Goal: Task Accomplishment & Management: Complete application form

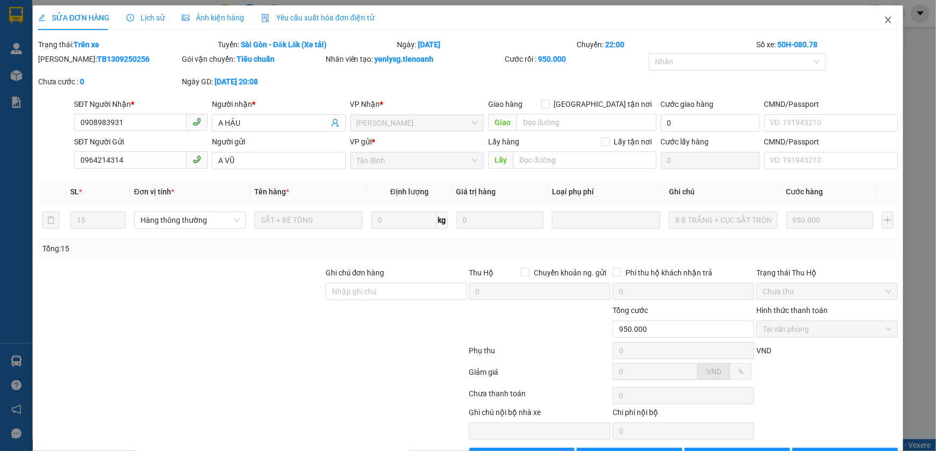
click at [884, 23] on icon "close" at bounding box center [888, 20] width 9 height 9
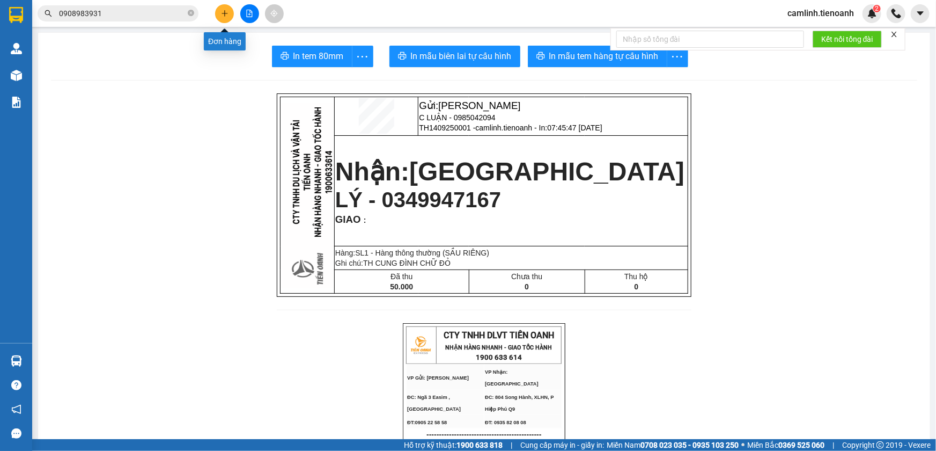
click at [225, 6] on button at bounding box center [224, 13] width 19 height 19
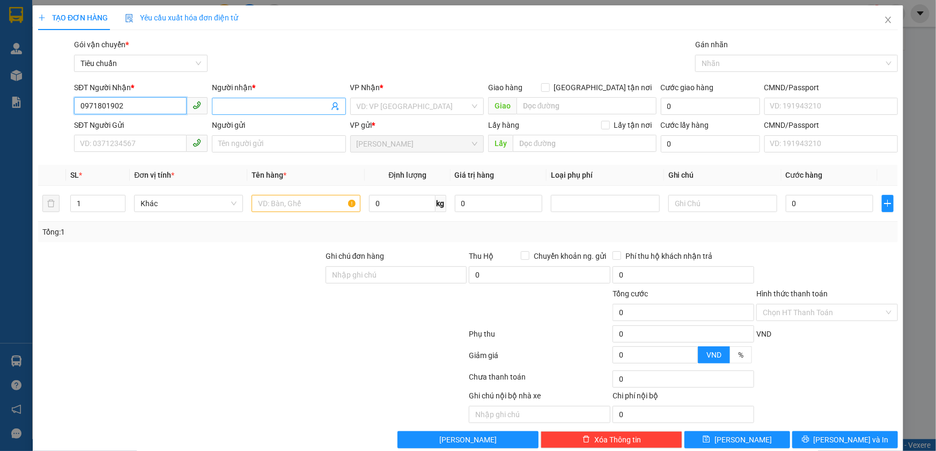
type input "0971801902"
click at [229, 102] on input "Người nhận *" at bounding box center [273, 106] width 110 height 12
type input "h"
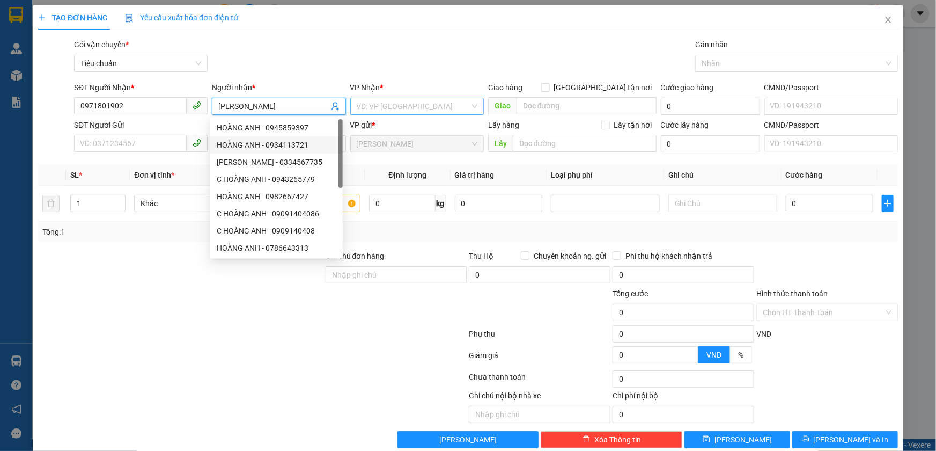
type input "[PERSON_NAME]"
click at [401, 99] on input "search" at bounding box center [413, 106] width 113 height 16
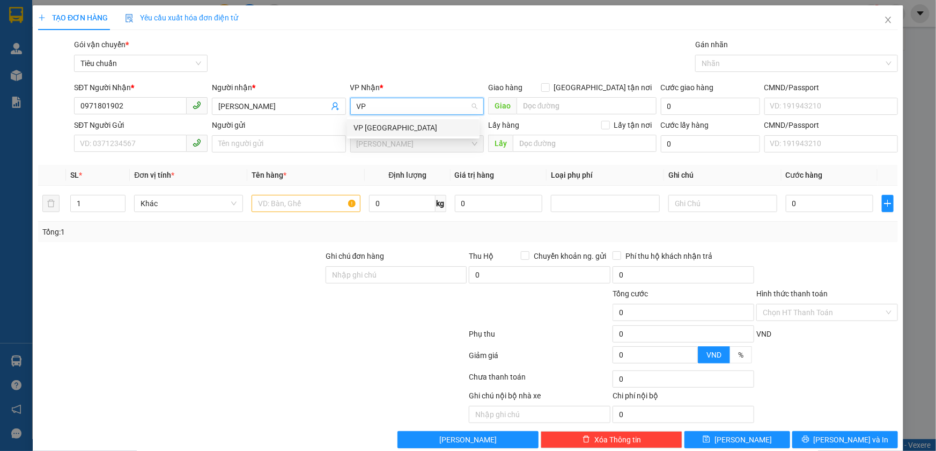
type input "V"
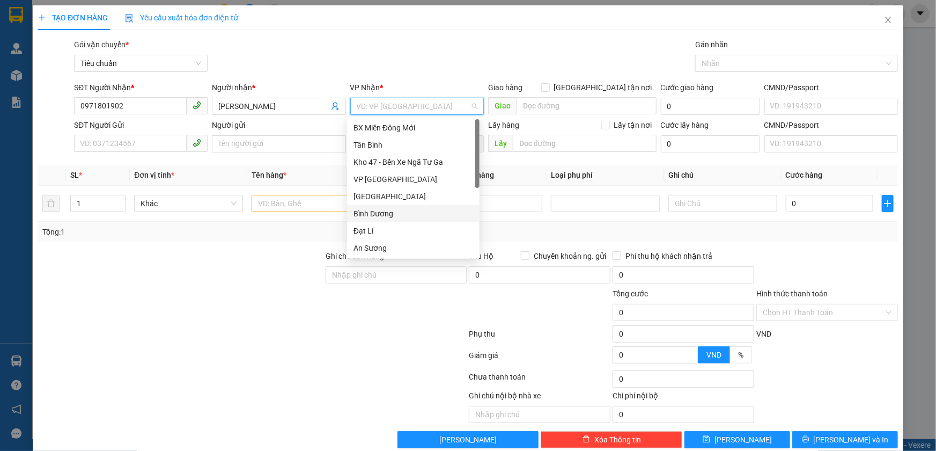
click at [369, 211] on div "Bình Dương" at bounding box center [413, 214] width 120 height 12
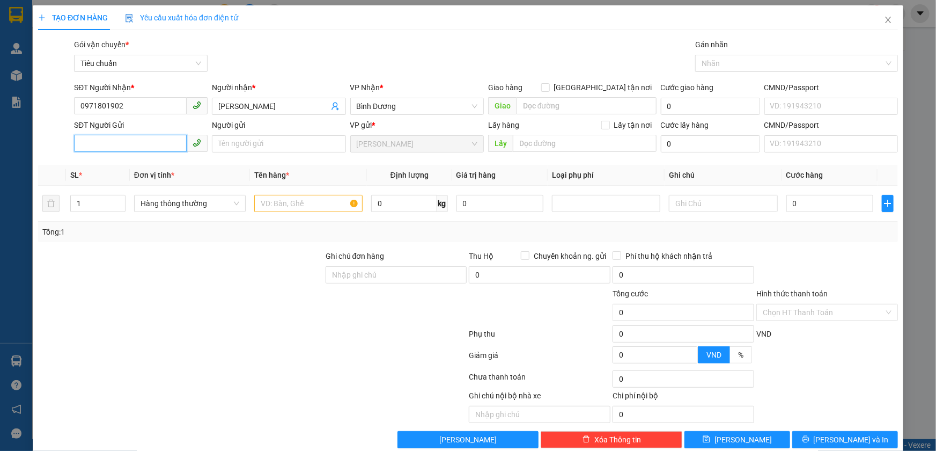
click at [99, 142] on input "SĐT Người Gửi" at bounding box center [130, 143] width 113 height 17
type input "0941568279"
click at [250, 141] on input "Người gửi" at bounding box center [279, 143] width 134 height 17
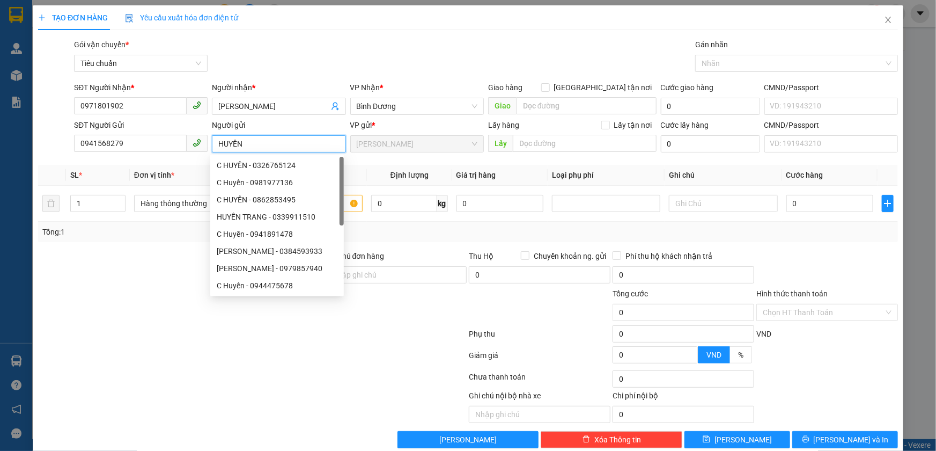
type input "HUYỀN"
click at [86, 298] on div at bounding box center [181, 307] width 288 height 38
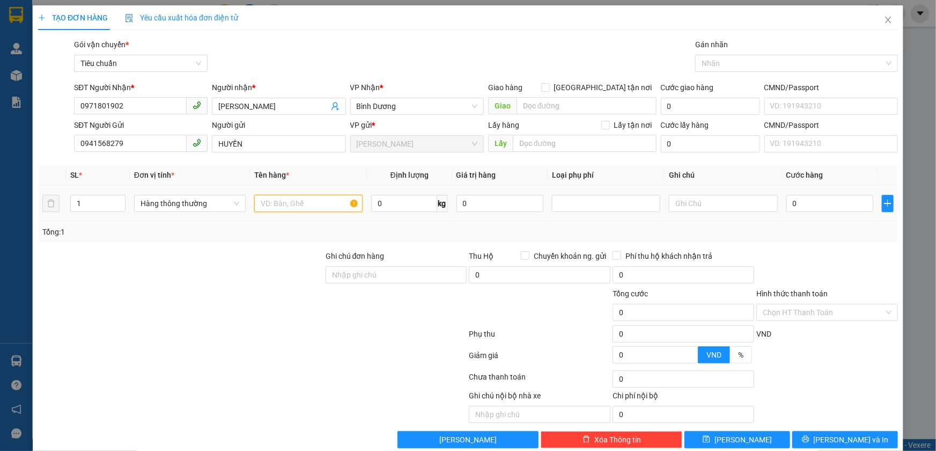
click at [272, 204] on input "text" at bounding box center [308, 203] width 108 height 17
type input "CÀ PHÊ"
click at [397, 208] on input "0" at bounding box center [404, 203] width 66 height 17
type input "2.5"
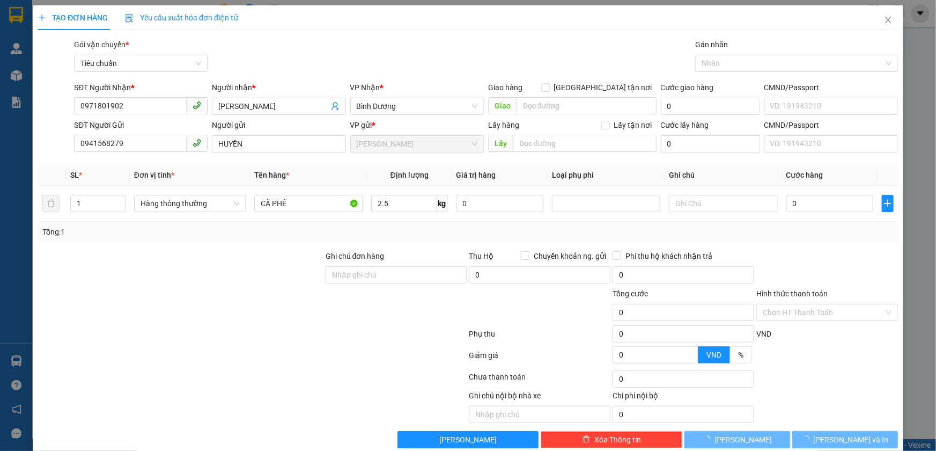
drag, startPoint x: 415, startPoint y: 225, endPoint x: 635, endPoint y: 187, distance: 222.6
click at [416, 225] on div "Tổng: 1" at bounding box center [468, 232] width 860 height 20
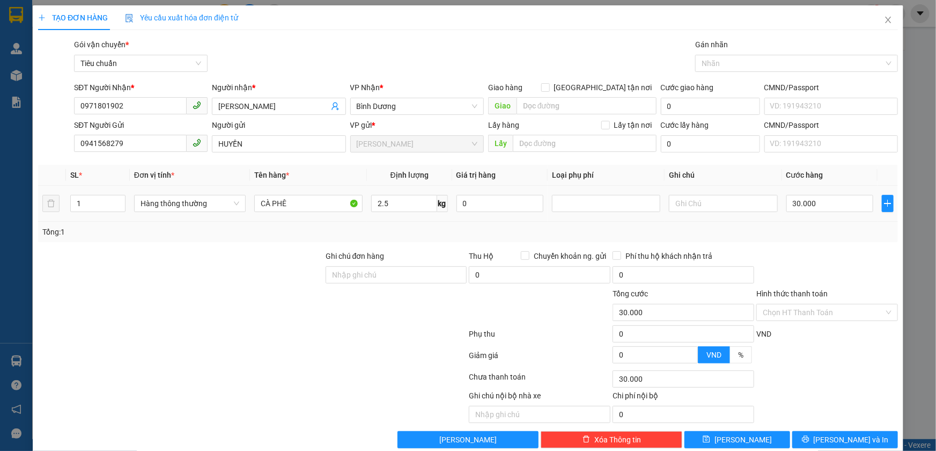
type input "30.000"
click at [679, 207] on input "text" at bounding box center [723, 203] width 108 height 17
type input "TH TRƠN"
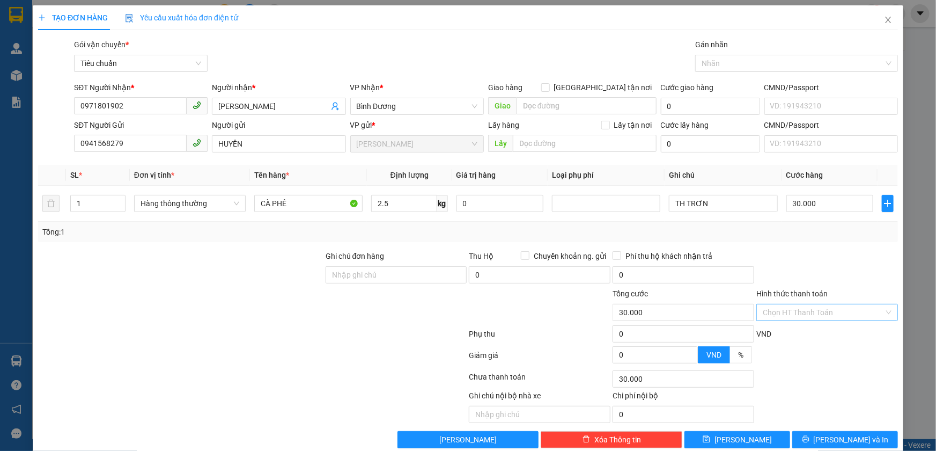
click at [794, 306] on input "Hình thức thanh toán" at bounding box center [823, 312] width 121 height 16
click at [787, 330] on div "Tại văn phòng" at bounding box center [820, 333] width 127 height 12
type input "0"
click at [837, 440] on span "[PERSON_NAME] và In" at bounding box center [851, 439] width 75 height 12
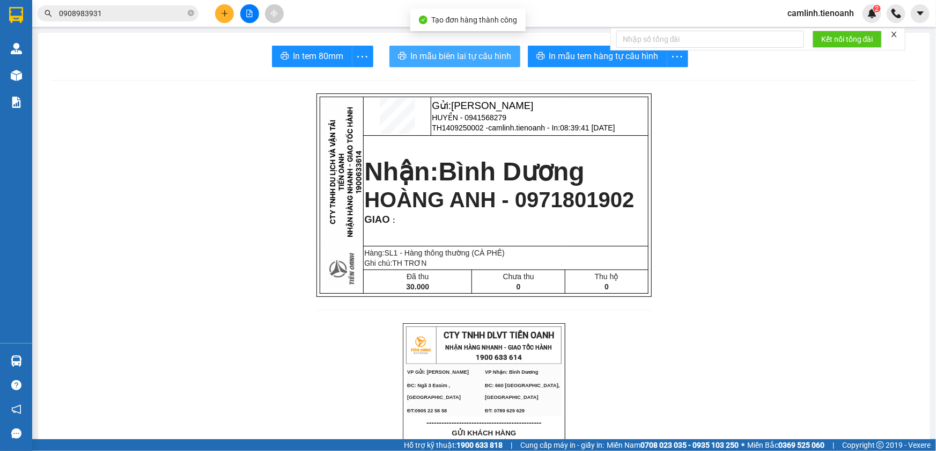
click at [445, 53] on span "In mẫu biên lai tự cấu hình" at bounding box center [461, 55] width 101 height 13
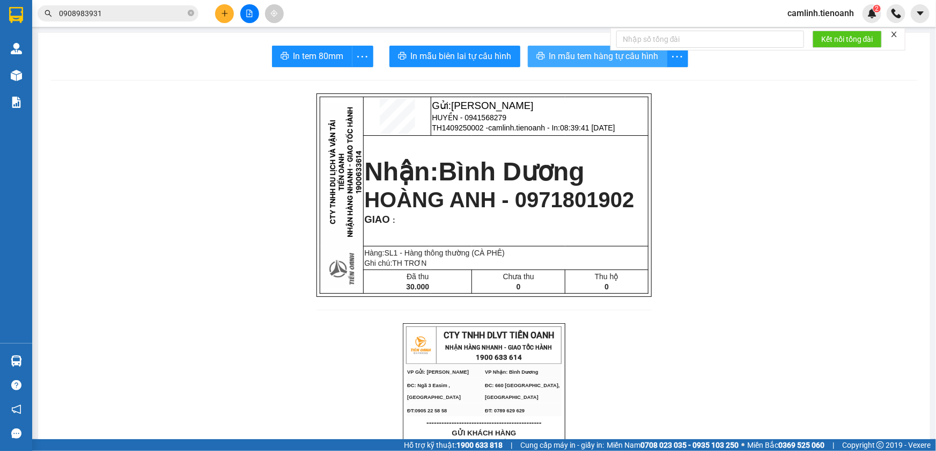
click at [541, 54] on button "In mẫu tem hàng tự cấu hình" at bounding box center [597, 56] width 139 height 21
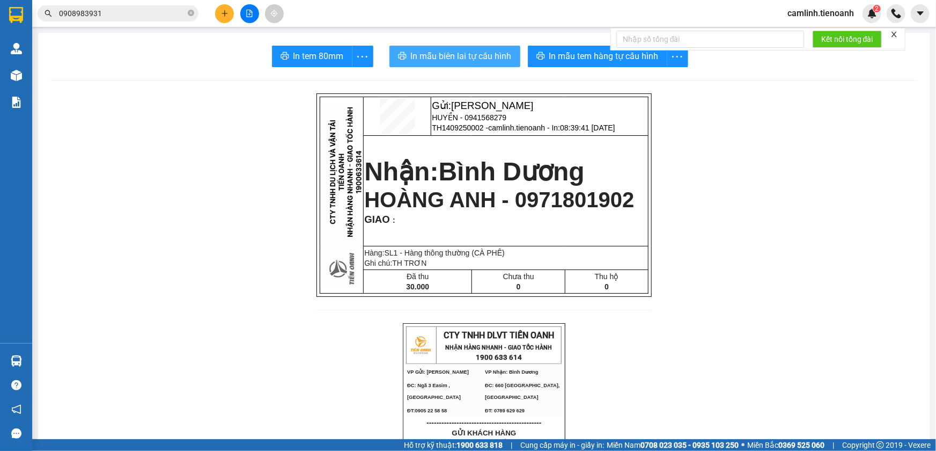
click at [475, 63] on span "In mẫu biên lai tự cấu hình" at bounding box center [461, 55] width 101 height 13
click at [808, 13] on span "camlinh.tienoanh" at bounding box center [821, 12] width 84 height 13
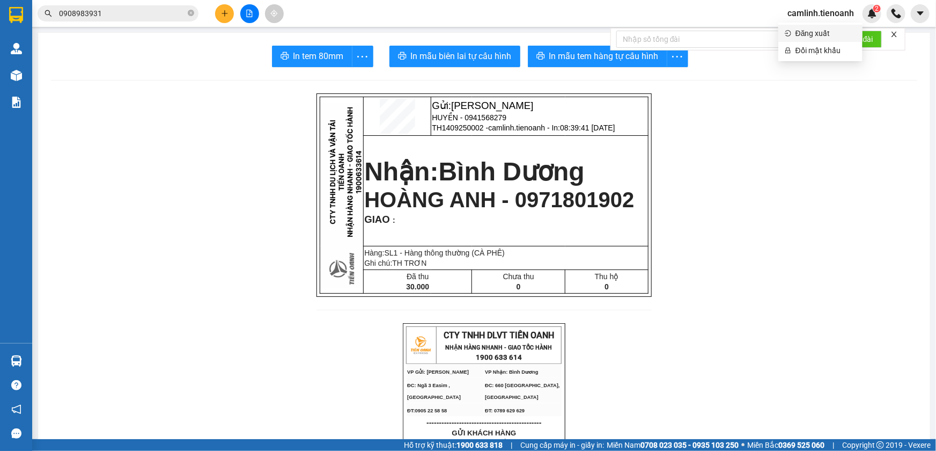
click at [806, 32] on span "Đăng xuất" at bounding box center [825, 33] width 61 height 12
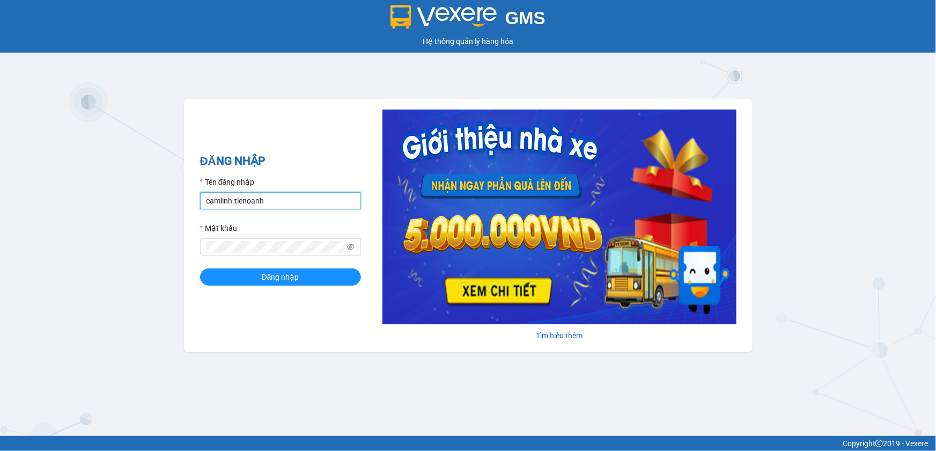
click at [320, 202] on input "camlinh.tienoanh" at bounding box center [280, 200] width 161 height 17
type input "thuyduyen.tienoanh"
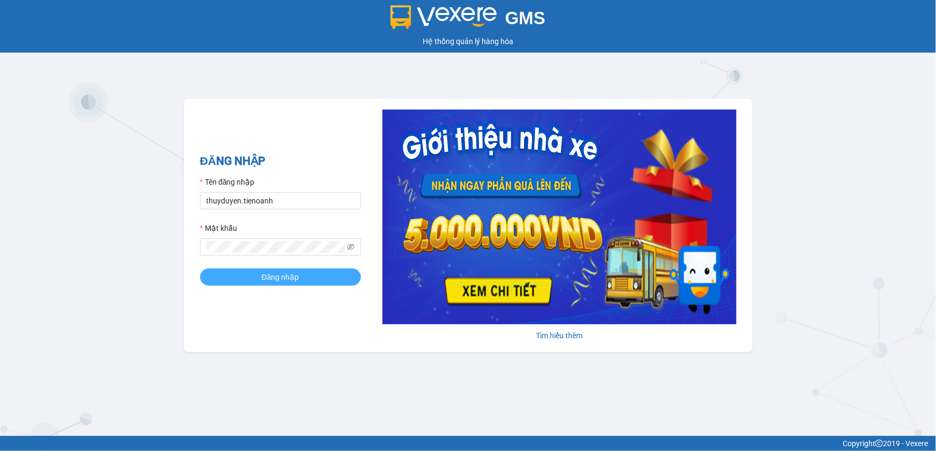
click at [284, 281] on span "Đăng nhập" at bounding box center [281, 277] width 38 height 12
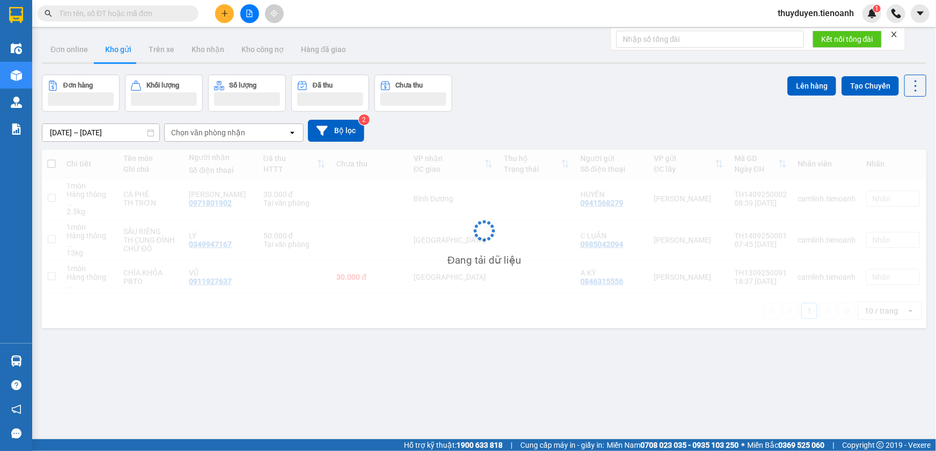
click at [226, 16] on icon "plus" at bounding box center [225, 14] width 8 height 8
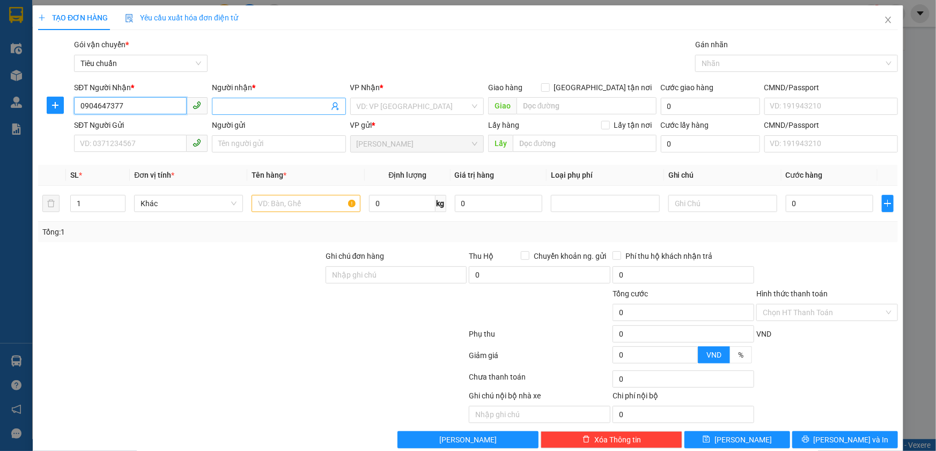
type input "0904647377"
click at [232, 107] on input "Người nhận *" at bounding box center [273, 106] width 110 height 12
type input "m"
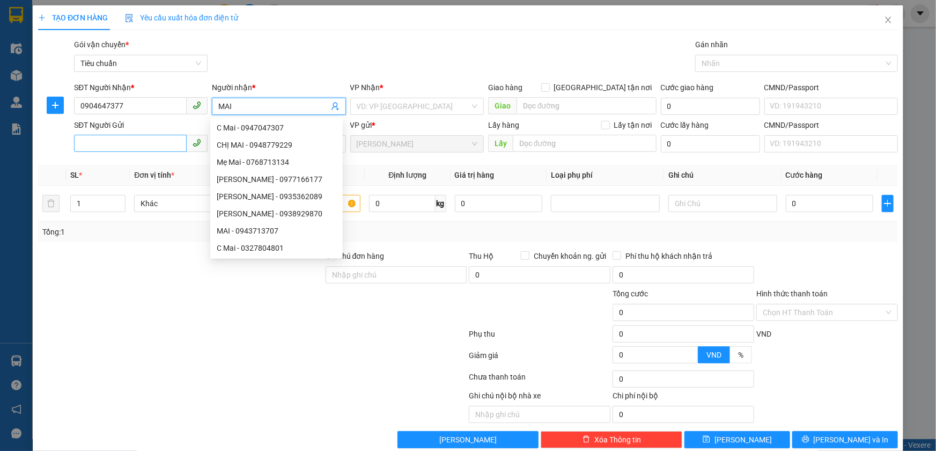
type input "MAI"
click at [162, 140] on input "SĐT Người Gửi" at bounding box center [130, 143] width 113 height 17
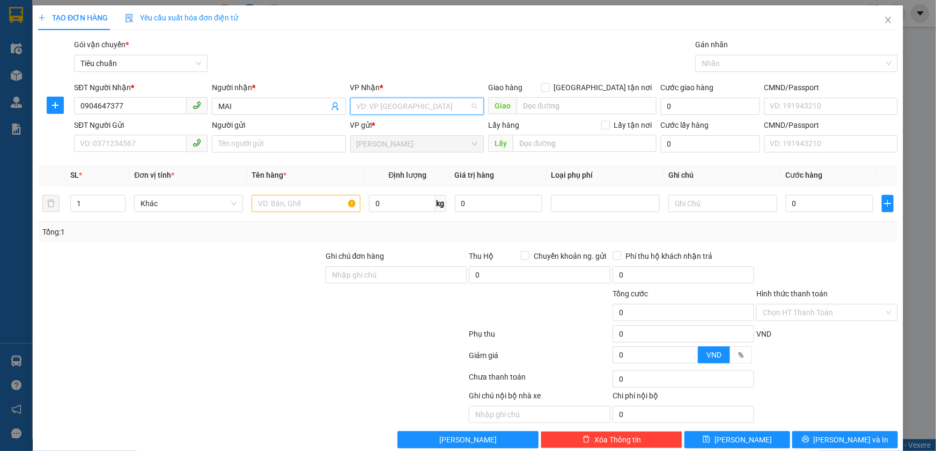
click at [377, 100] on input "search" at bounding box center [413, 106] width 113 height 16
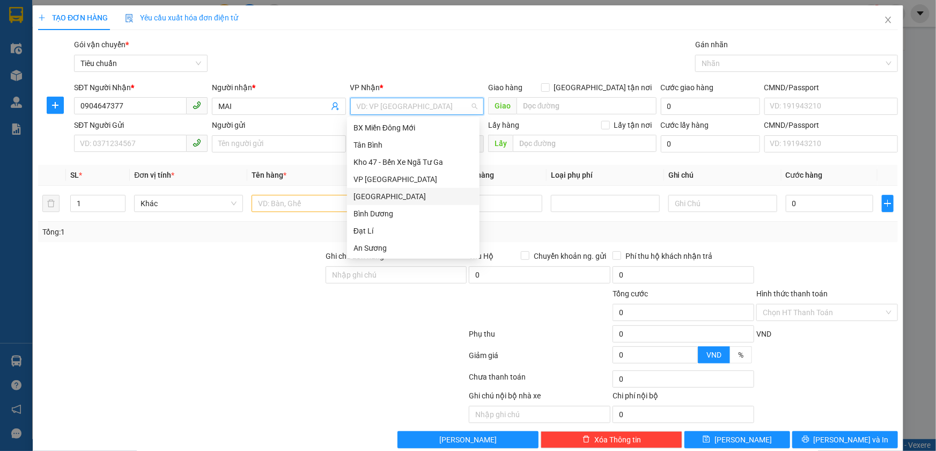
click at [368, 200] on div "[GEOGRAPHIC_DATA]" at bounding box center [413, 196] width 120 height 12
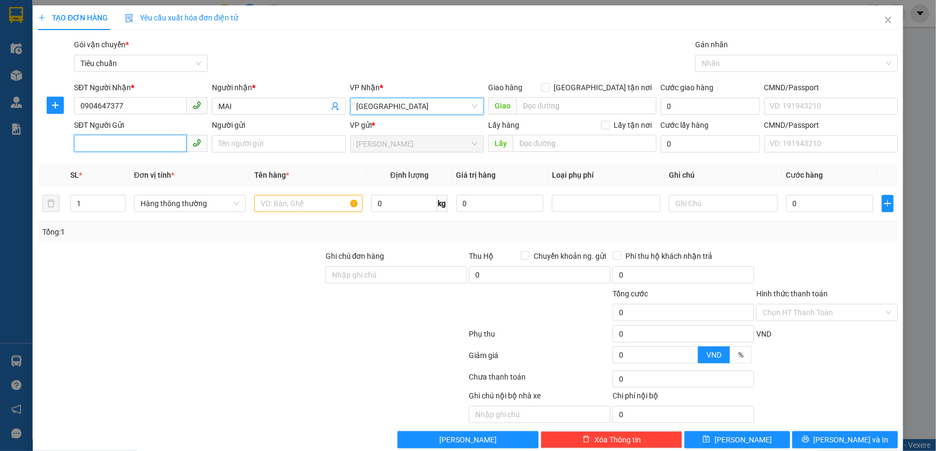
click at [110, 143] on input "SĐT Người Gửi" at bounding box center [130, 143] width 113 height 17
type input "0945702484"
click at [123, 168] on div "0945702484 - AN" at bounding box center [140, 165] width 120 height 12
type input "AN"
type input "30.000"
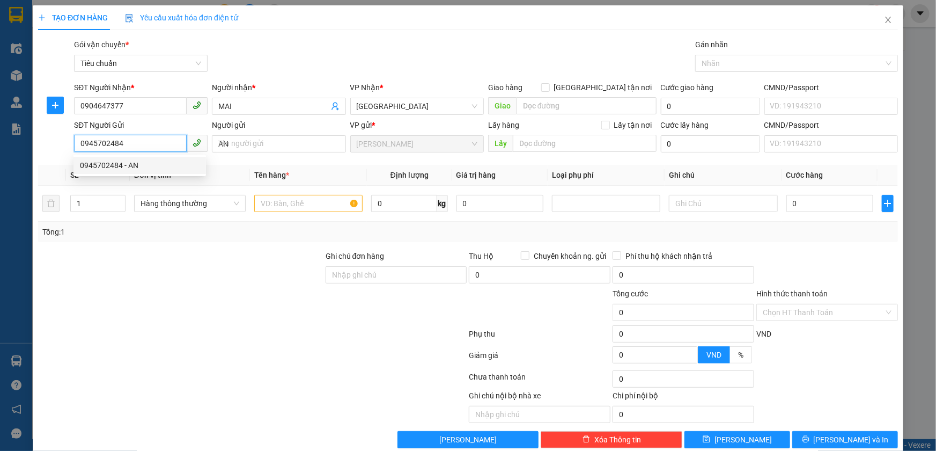
type input "30.000"
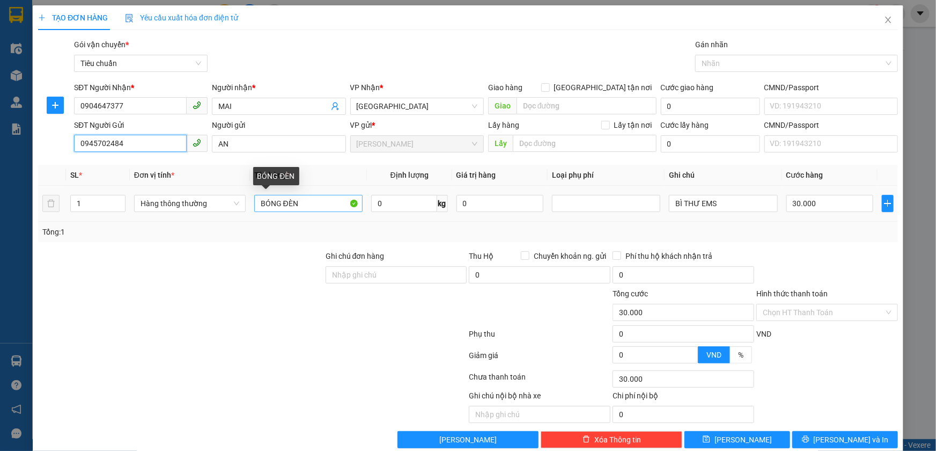
type input "0945702484"
drag, startPoint x: 306, startPoint y: 203, endPoint x: 245, endPoint y: 209, distance: 60.9
click at [246, 209] on tr "1 Hàng thông thường BÓNG ĐÈN 0 kg 0 BÌ THƯ EMS 30.000" at bounding box center [468, 204] width 860 height 36
type input "SẦU RIÊNG"
click at [396, 210] on input "0" at bounding box center [404, 203] width 66 height 17
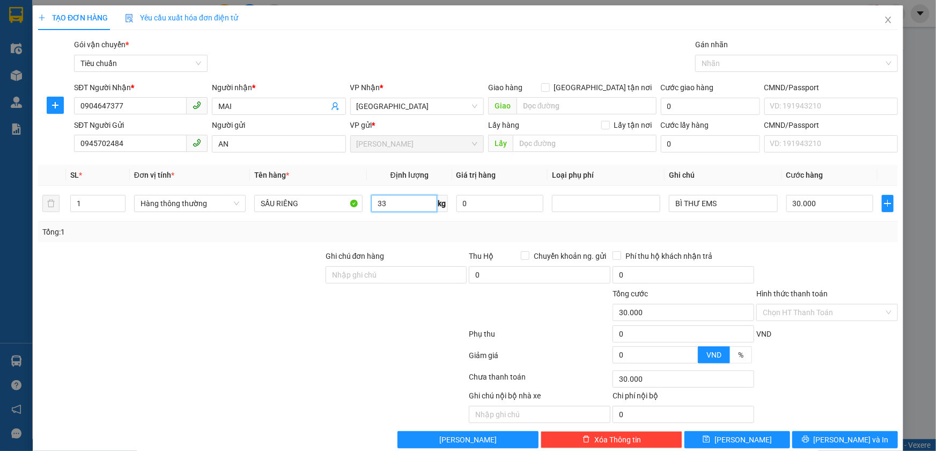
type input "33"
click at [327, 230] on div "Tổng: 1" at bounding box center [201, 232] width 319 height 12
type input "70.000"
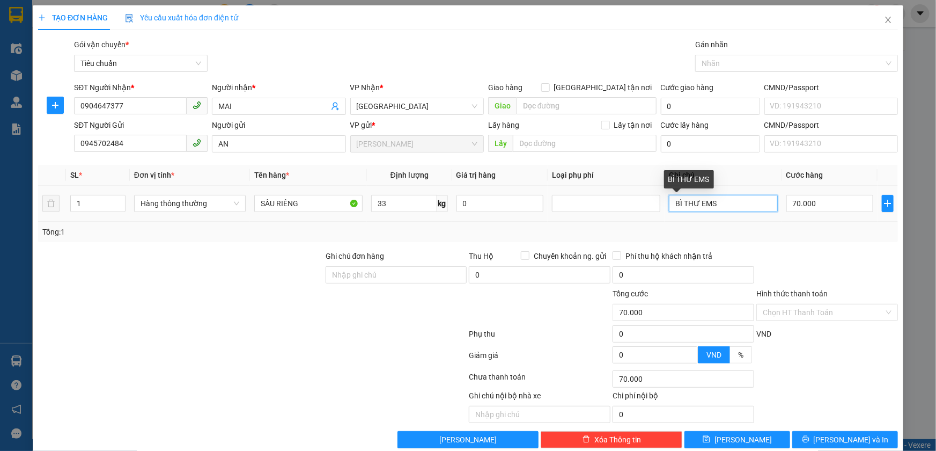
drag, startPoint x: 723, startPoint y: 202, endPoint x: 654, endPoint y: 213, distance: 69.6
click at [654, 213] on tr "1 Hàng thông thường SẦU RIÊNG 33 kg 0 BÌ THƯ EMS 70.000" at bounding box center [468, 204] width 860 height 36
type input "T"
type input "BAO TRẮNG CHỮ ĐỎ"
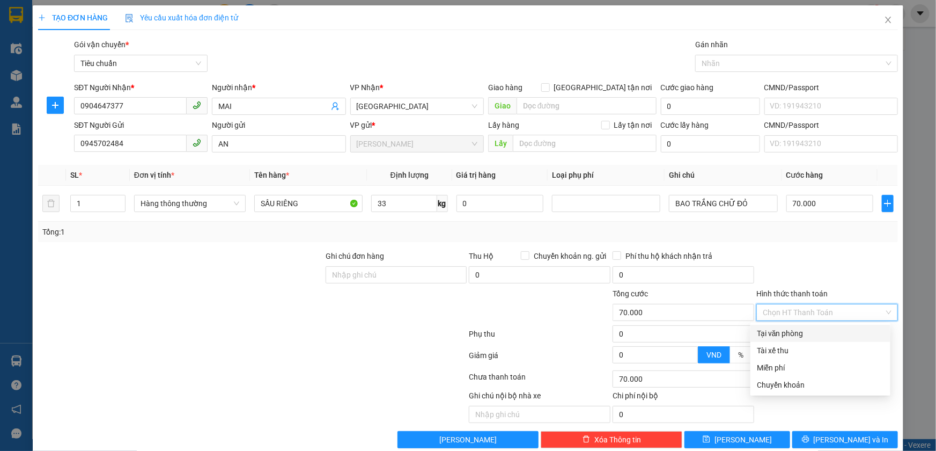
click at [822, 318] on input "Hình thức thanh toán" at bounding box center [823, 312] width 121 height 16
click at [789, 333] on div "Tại văn phòng" at bounding box center [820, 333] width 127 height 12
type input "0"
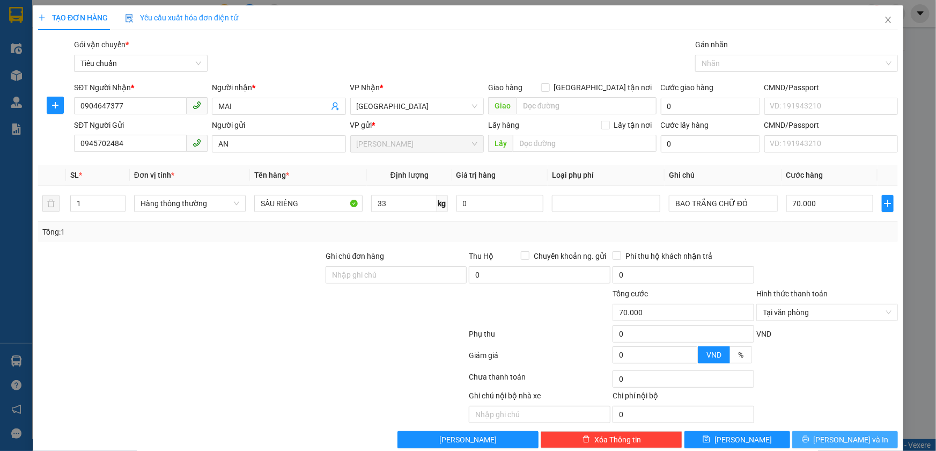
click at [830, 438] on span "[PERSON_NAME] và In" at bounding box center [851, 439] width 75 height 12
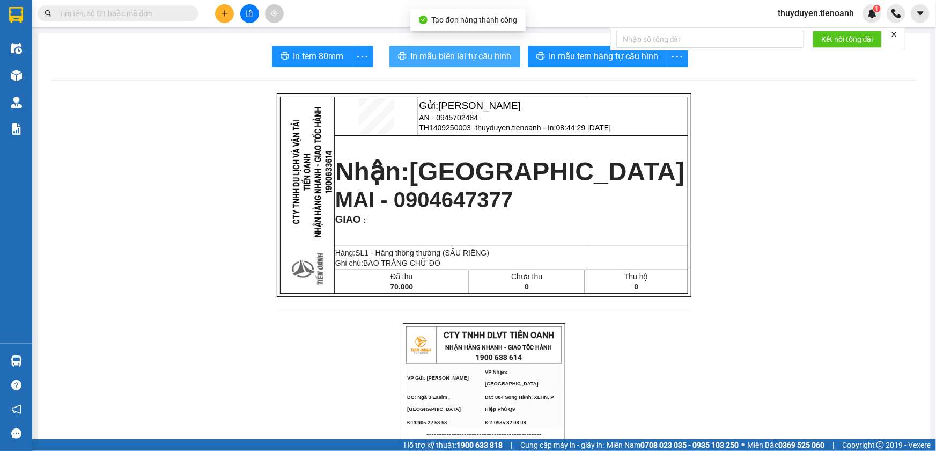
click at [434, 55] on span "In mẫu biên lai tự cấu hình" at bounding box center [461, 55] width 101 height 13
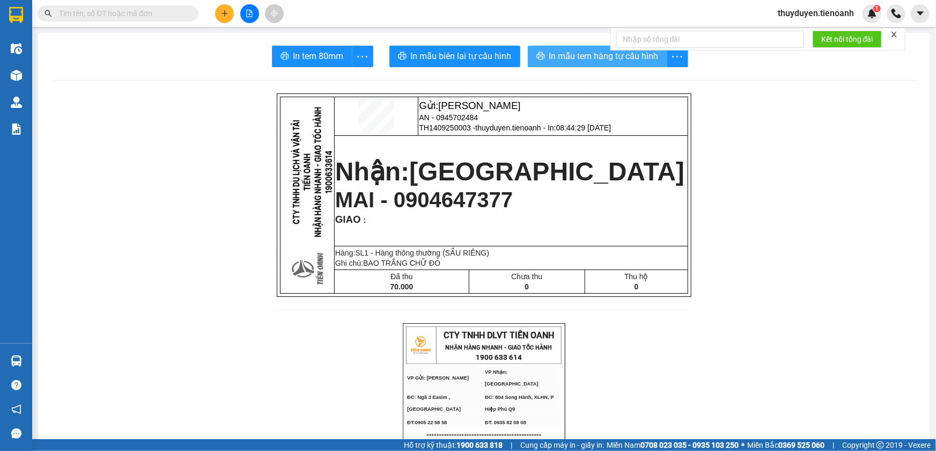
click at [564, 49] on span "In mẫu tem hàng tự cấu hình" at bounding box center [603, 55] width 109 height 13
click at [814, 11] on span "thuyduyen.tienoanh" at bounding box center [815, 12] width 93 height 13
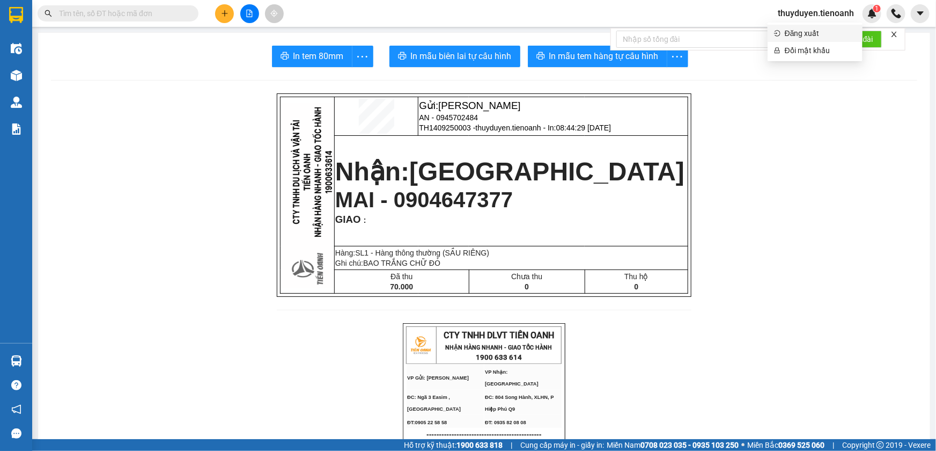
click at [809, 28] on span "Đăng xuất" at bounding box center [820, 33] width 71 height 12
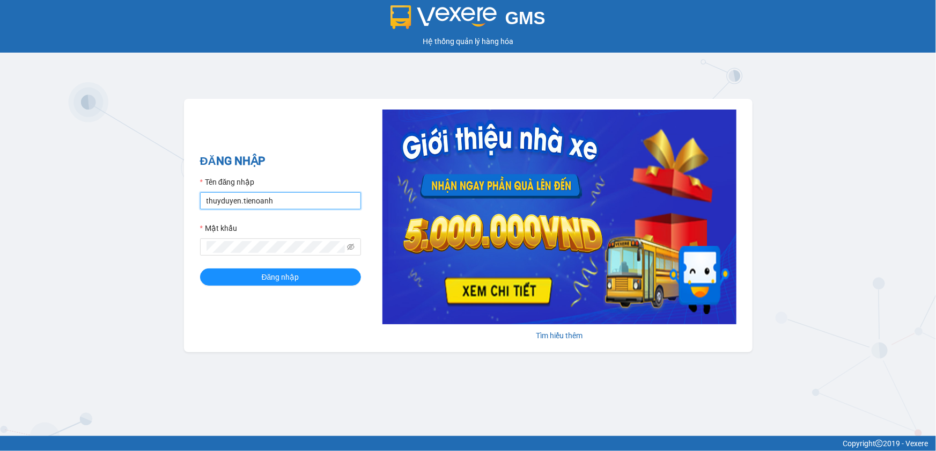
drag, startPoint x: 316, startPoint y: 196, endPoint x: 161, endPoint y: 217, distance: 156.4
click at [161, 217] on div "GMS Hệ thống quản lý hàng hóa ĐĂNG NHẬP Tên đăng nhập thuyduyen.tienoanh Mật kh…" at bounding box center [468, 218] width 936 height 436
type input "phuongthao.tienoanh"
click at [349, 243] on icon "eye-invisible" at bounding box center [351, 247] width 8 height 8
click at [190, 244] on div "ĐĂNG NHẬP Tên đăng nhập phuongthao.tienoanh Mật khẩu Đăng nhập Tìm hiểu thêm" at bounding box center [468, 225] width 569 height 253
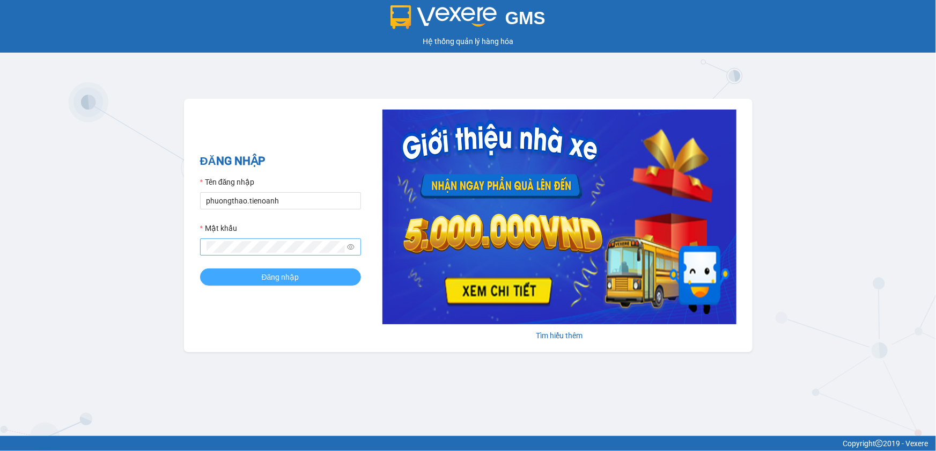
click at [234, 273] on button "Đăng nhập" at bounding box center [280, 276] width 161 height 17
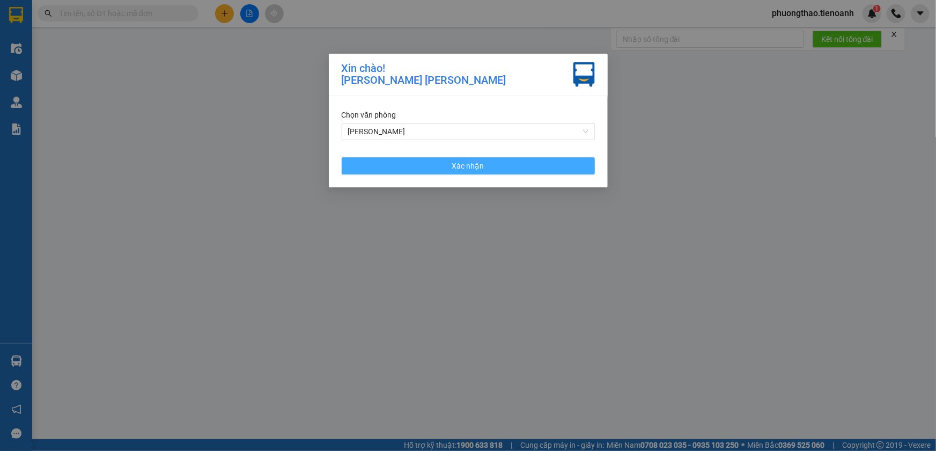
click at [527, 167] on button "Xác nhận" at bounding box center [468, 165] width 253 height 17
